Goal: Transaction & Acquisition: Register for event/course

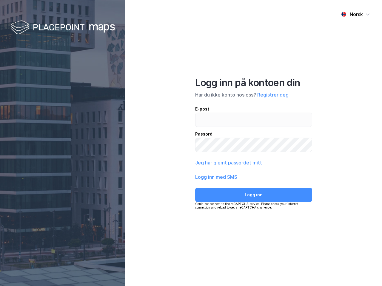
click at [191, 143] on div "Norsk Logg inn på kontoen din Har du ikke konto hos oss? Registrer deg E-post P…" at bounding box center [253, 143] width 257 height 286
click at [63, 28] on img at bounding box center [62, 28] width 104 height 18
click at [355, 14] on div "Norsk" at bounding box center [356, 14] width 13 height 7
click at [273, 95] on button "Registrer deg" at bounding box center [272, 94] width 31 height 7
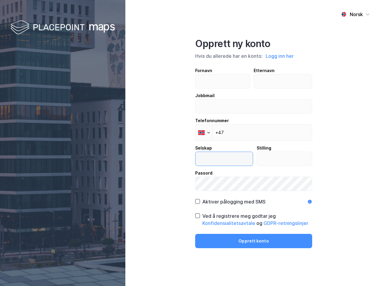
click at [228, 163] on input "text" at bounding box center [223, 159] width 57 height 14
click at [216, 177] on label "Passord" at bounding box center [253, 180] width 117 height 21
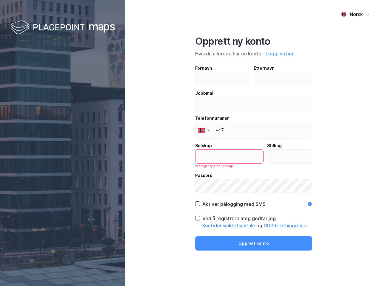
click at [254, 195] on div "Opprett ny konto Hvis du allerede har en konto: Logg inn her Fornavn Etternavn …" at bounding box center [253, 143] width 117 height 215
